Goal: Task Accomplishment & Management: Manage account settings

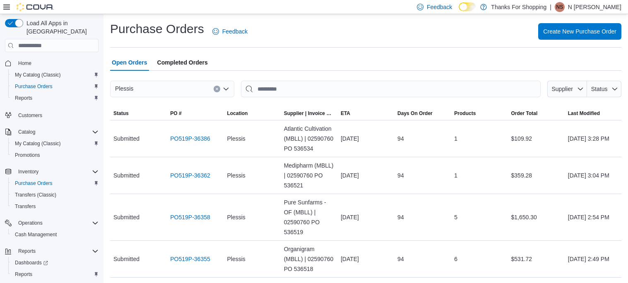
click at [564, 10] on span "NS" at bounding box center [560, 7] width 7 height 10
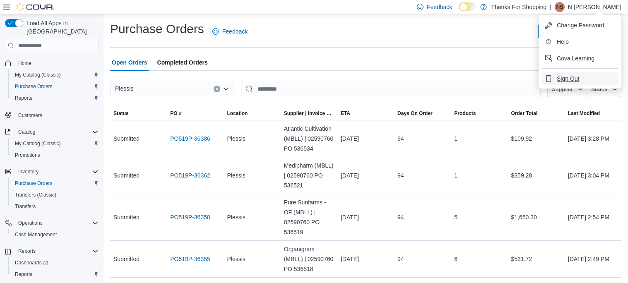
click at [570, 75] on span "Sign Out" at bounding box center [568, 79] width 22 height 8
